Goal: Navigation & Orientation: Find specific page/section

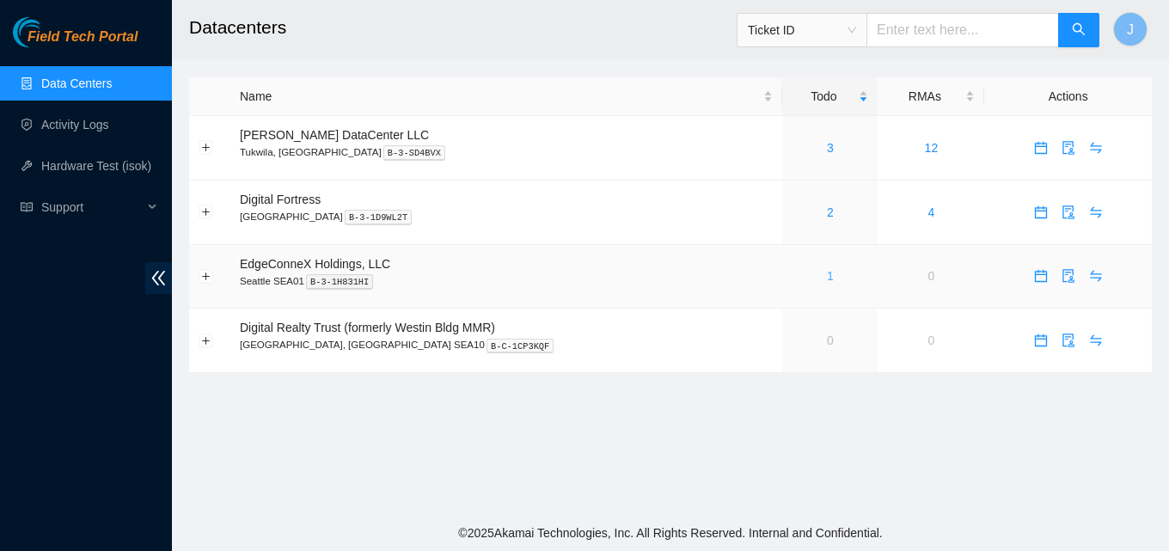
click at [827, 273] on link "1" at bounding box center [830, 276] width 7 height 14
click at [827, 205] on link "2" at bounding box center [830, 212] width 7 height 14
click at [827, 150] on link "3" at bounding box center [830, 148] width 7 height 14
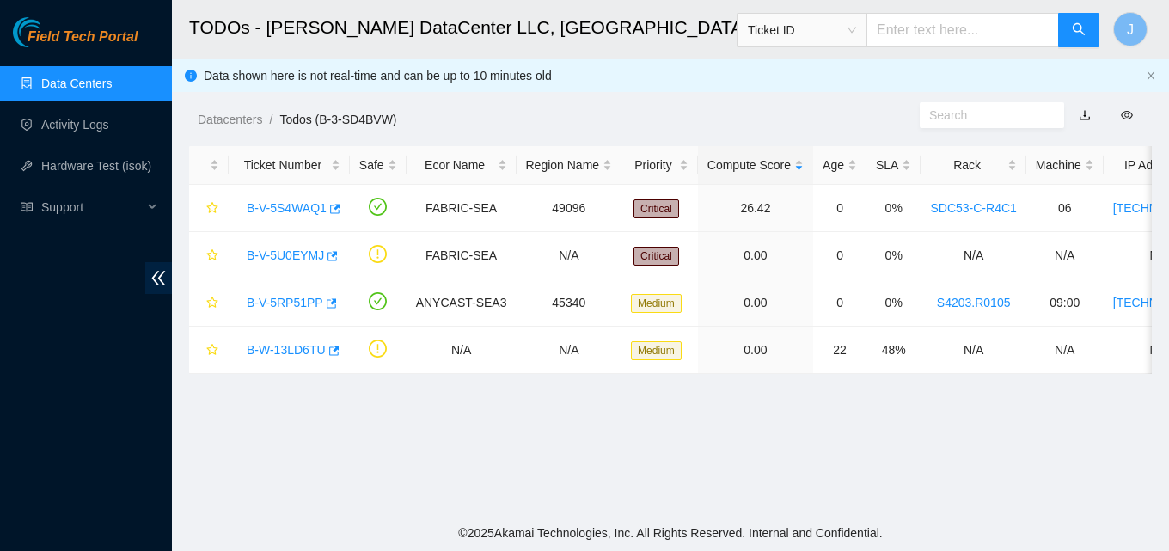
click at [62, 77] on link "Data Centers" at bounding box center [76, 84] width 70 height 14
